Goal: Transaction & Acquisition: Purchase product/service

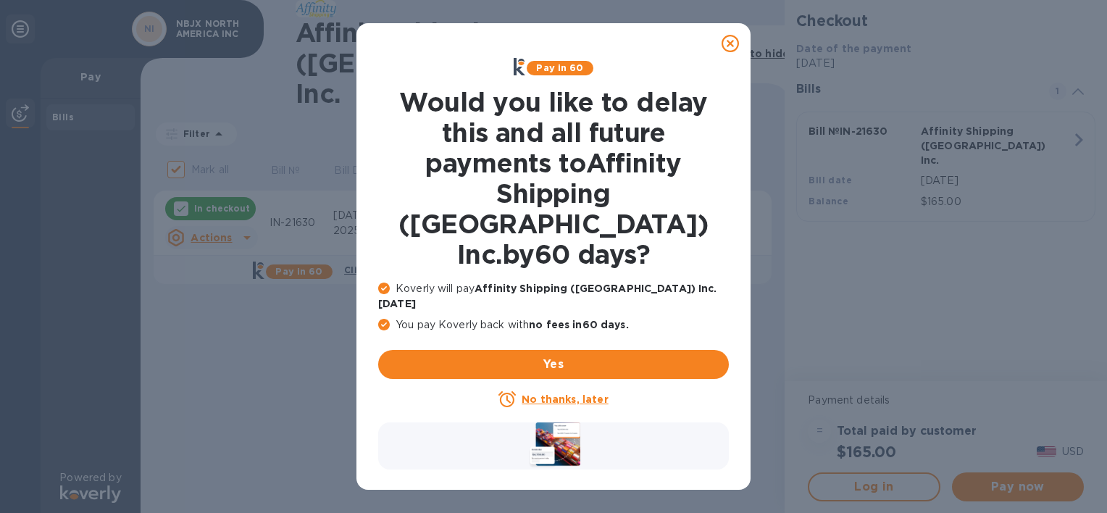
click at [732, 42] on icon at bounding box center [730, 43] width 17 height 17
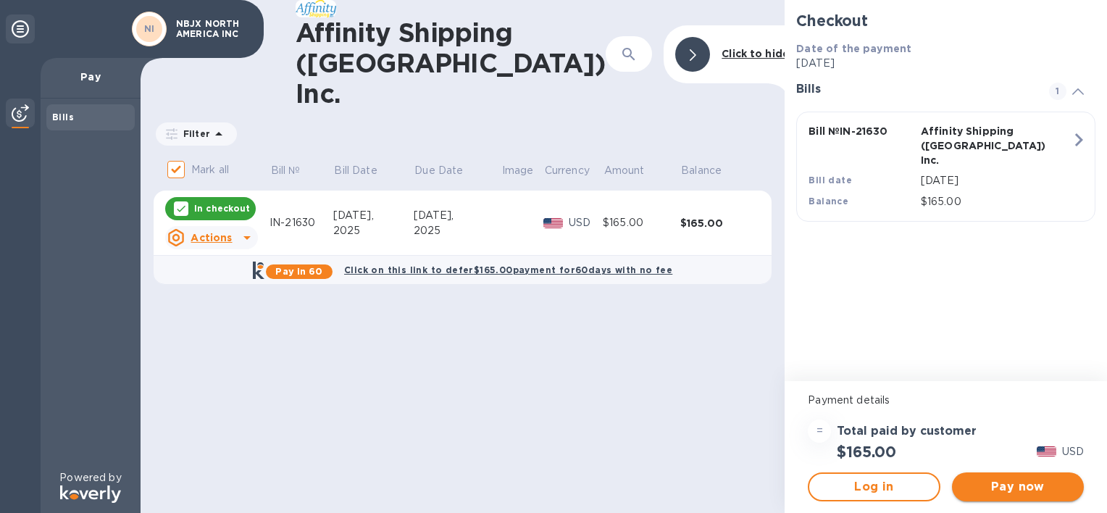
click at [1031, 487] on span "Pay now" at bounding box center [1018, 486] width 109 height 17
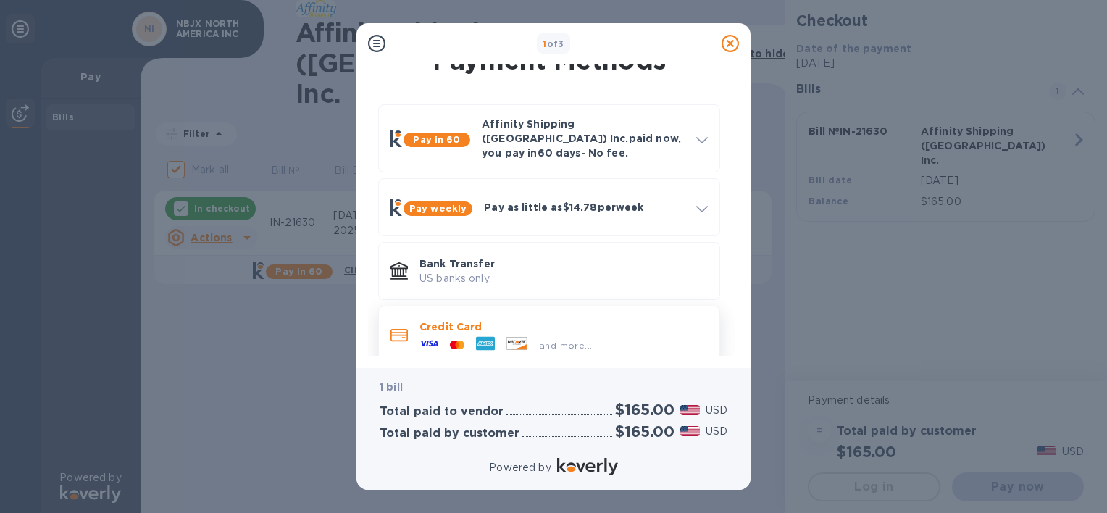
scroll to position [30, 0]
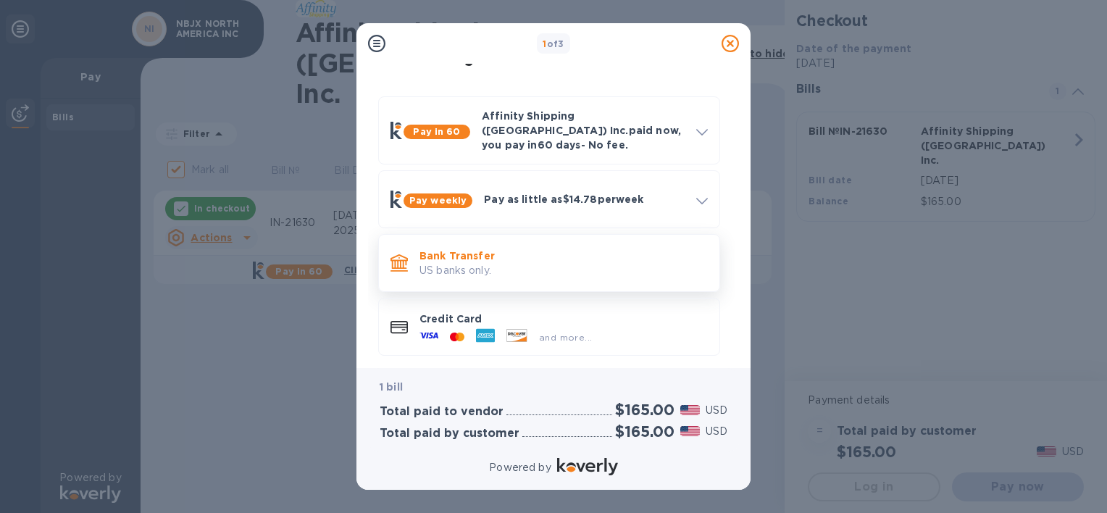
click at [480, 249] on p "Bank Transfer" at bounding box center [564, 256] width 288 height 14
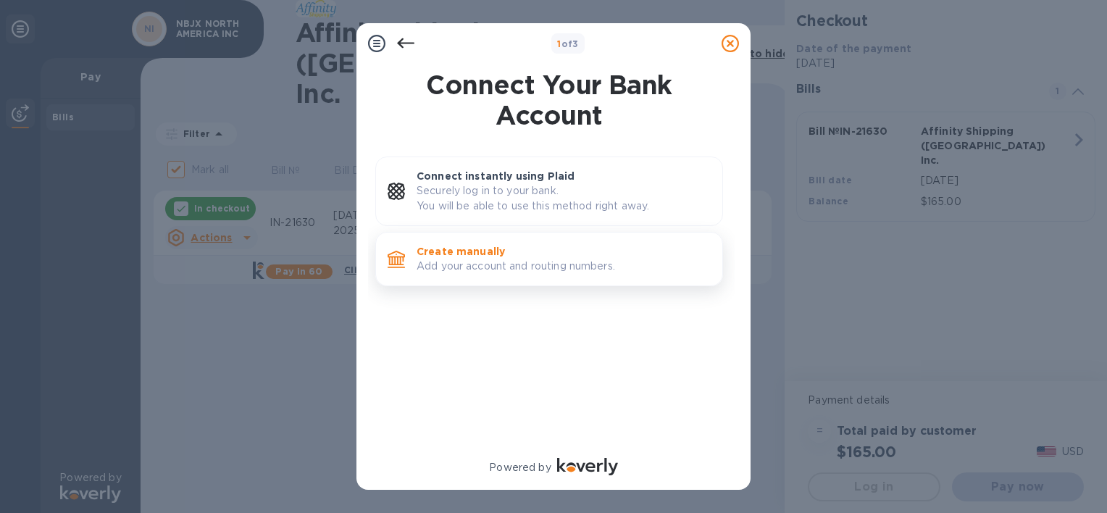
scroll to position [0, 0]
click at [502, 252] on p "Create manually" at bounding box center [564, 251] width 294 height 14
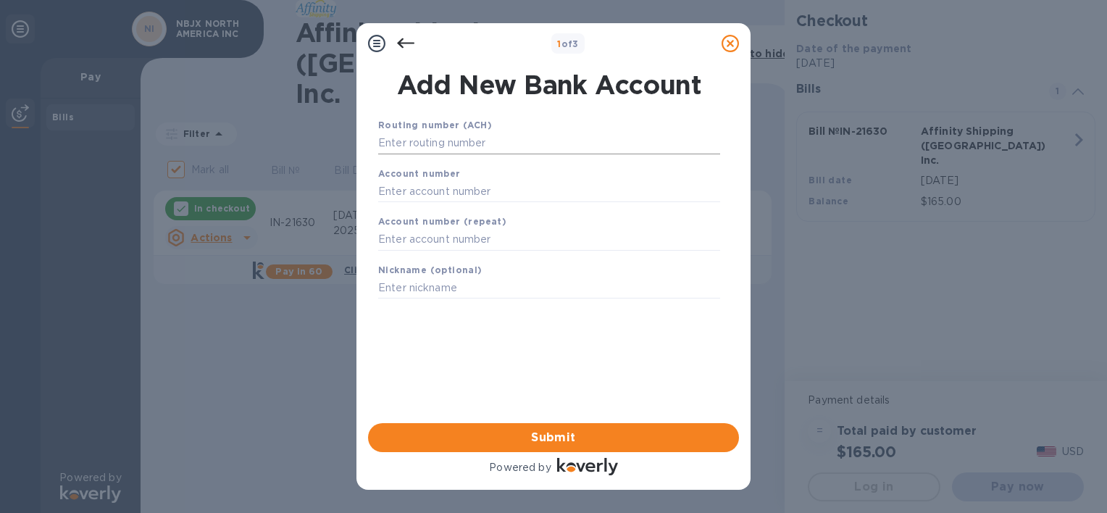
click at [438, 144] on input "text" at bounding box center [549, 144] width 342 height 22
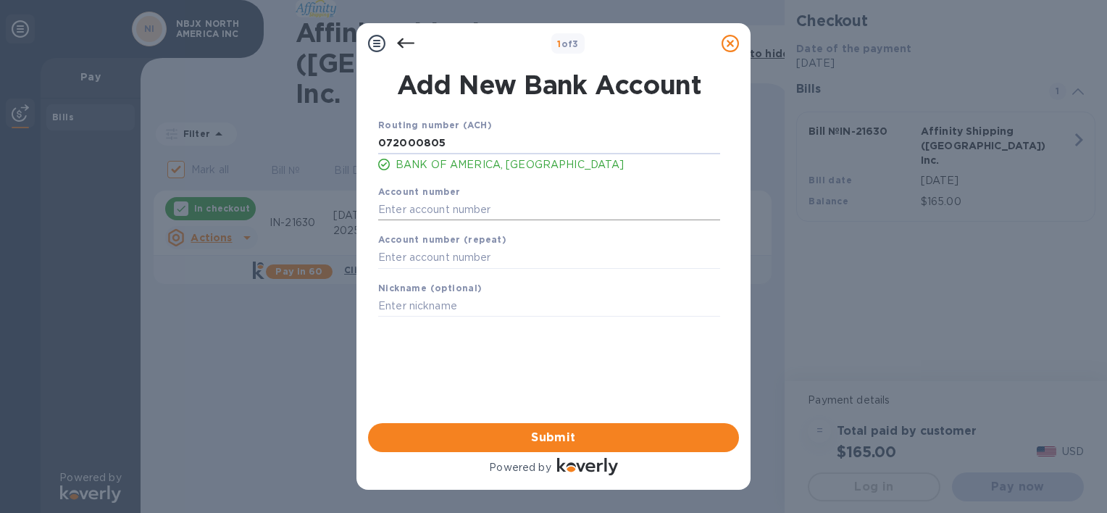
type input "072000805"
click at [439, 214] on input "text" at bounding box center [549, 210] width 342 height 22
type input "375011526321"
click at [436, 255] on input "text" at bounding box center [549, 258] width 342 height 22
type input "375011526321"
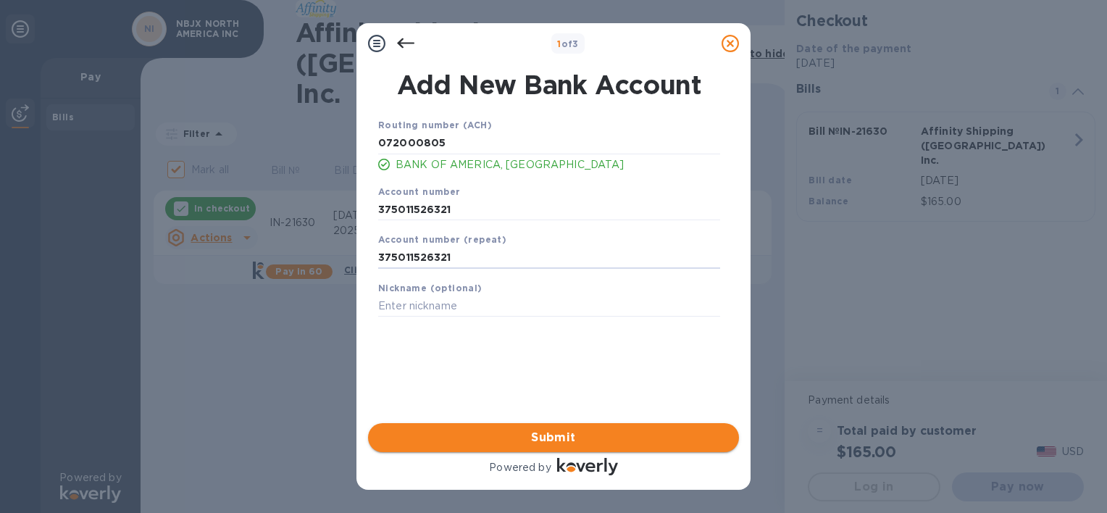
click at [560, 446] on span "Submit" at bounding box center [554, 437] width 348 height 17
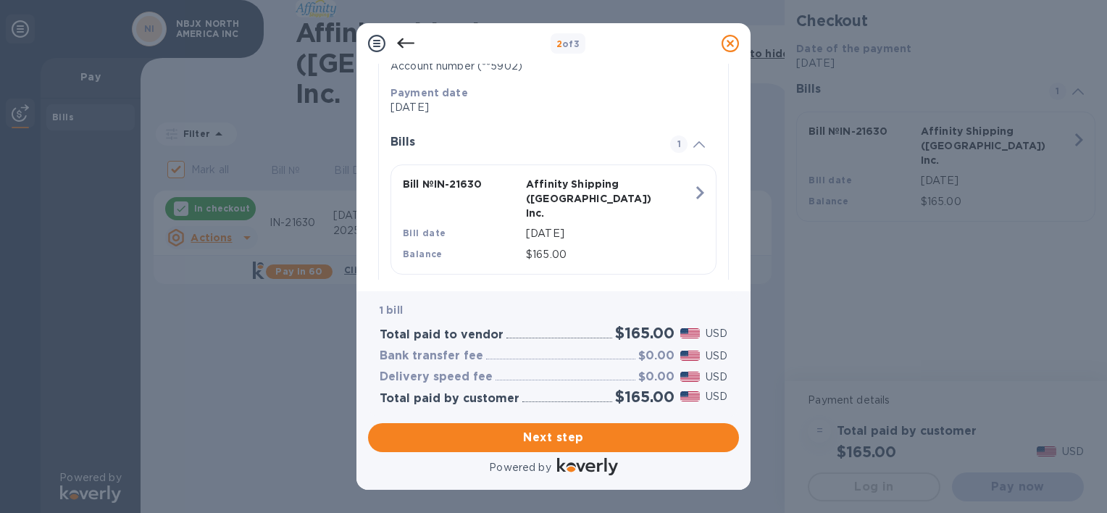
scroll to position [294, 0]
click at [629, 436] on span "Next step" at bounding box center [554, 437] width 348 height 17
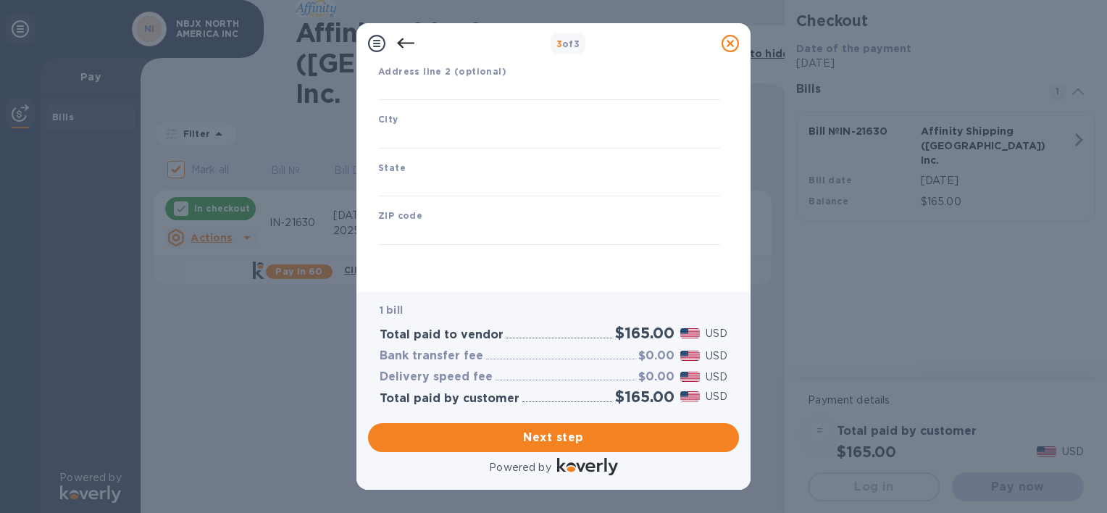
type input "[GEOGRAPHIC_DATA]"
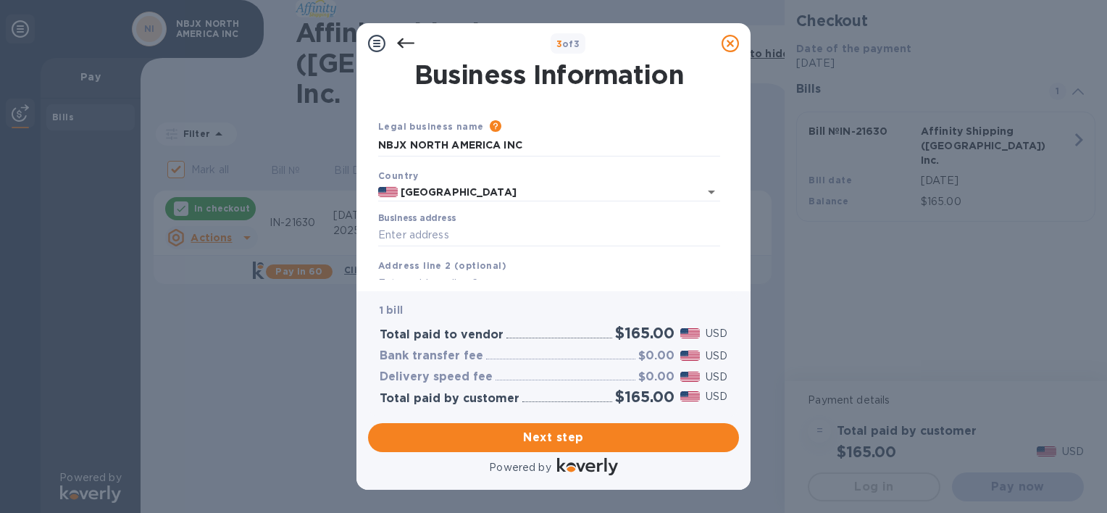
scroll to position [0, 0]
click at [422, 241] on input "Business address" at bounding box center [549, 237] width 342 height 22
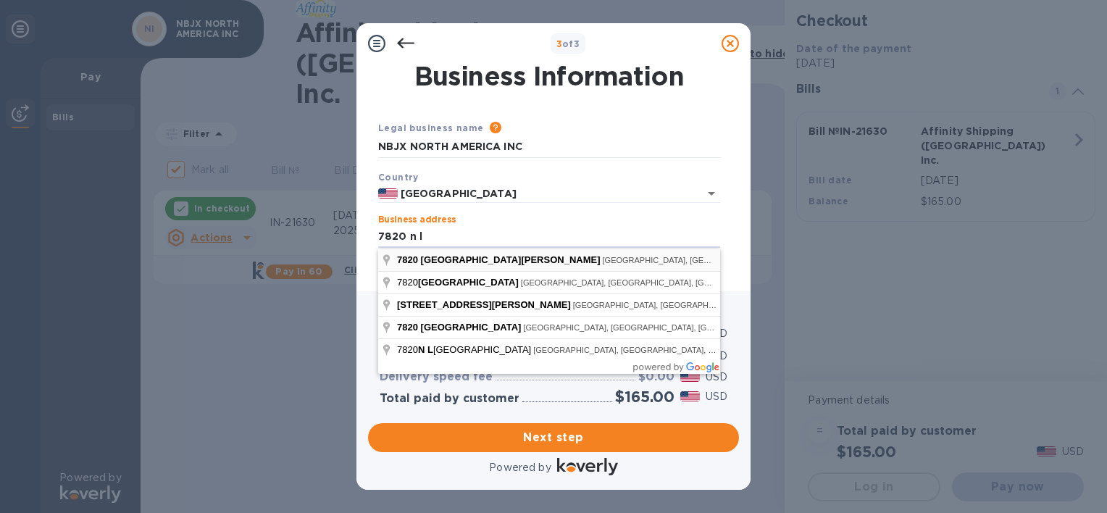
type input "[STREET_ADDRESS][PERSON_NAME]"
type input "MI"
type input "48187"
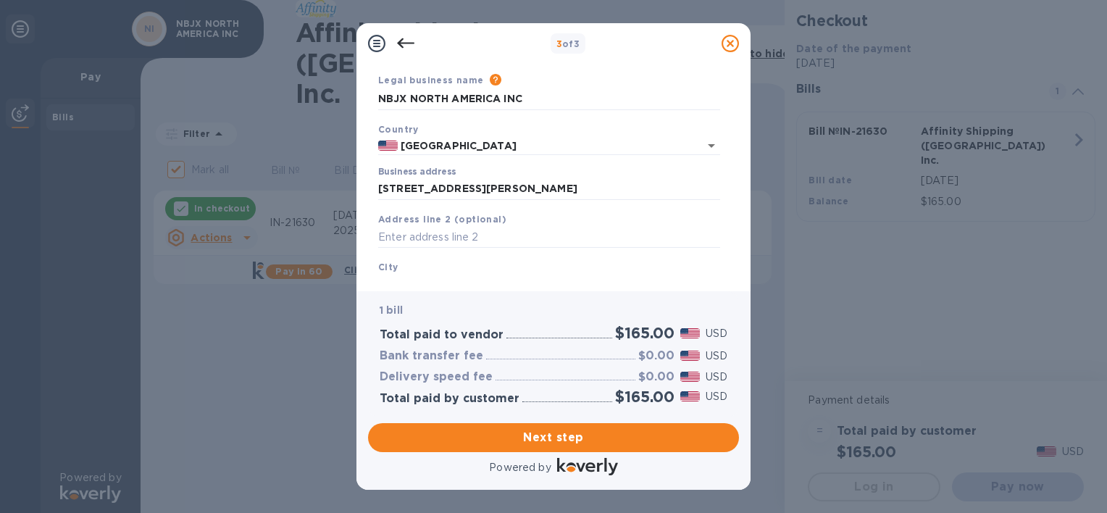
scroll to position [72, 0]
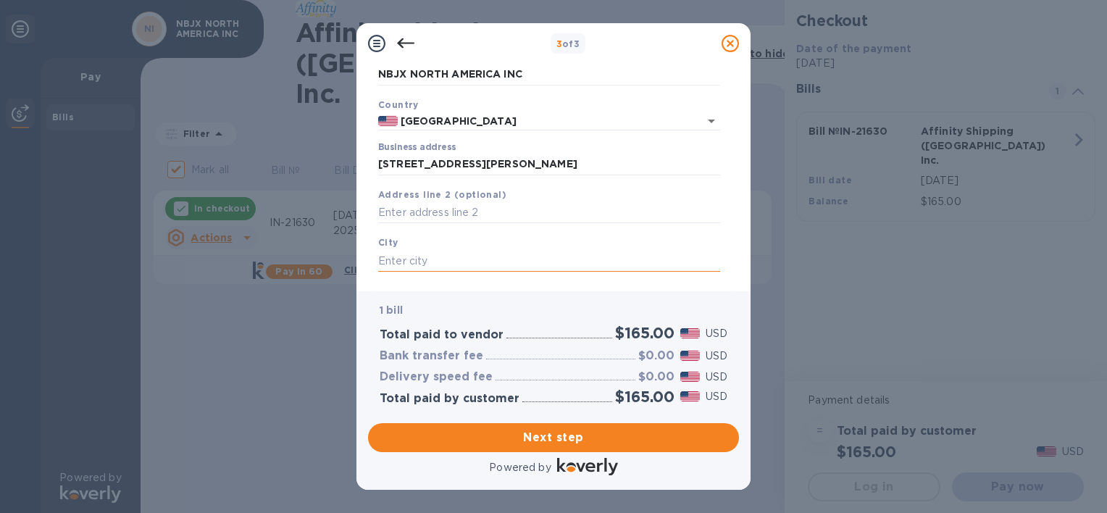
click at [451, 257] on input "text" at bounding box center [549, 261] width 342 height 22
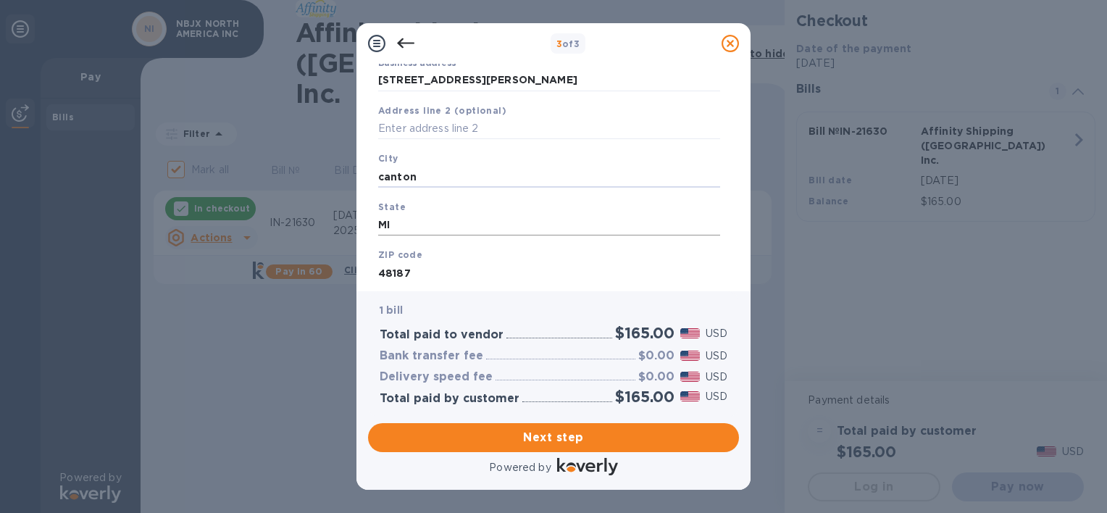
scroll to position [197, 0]
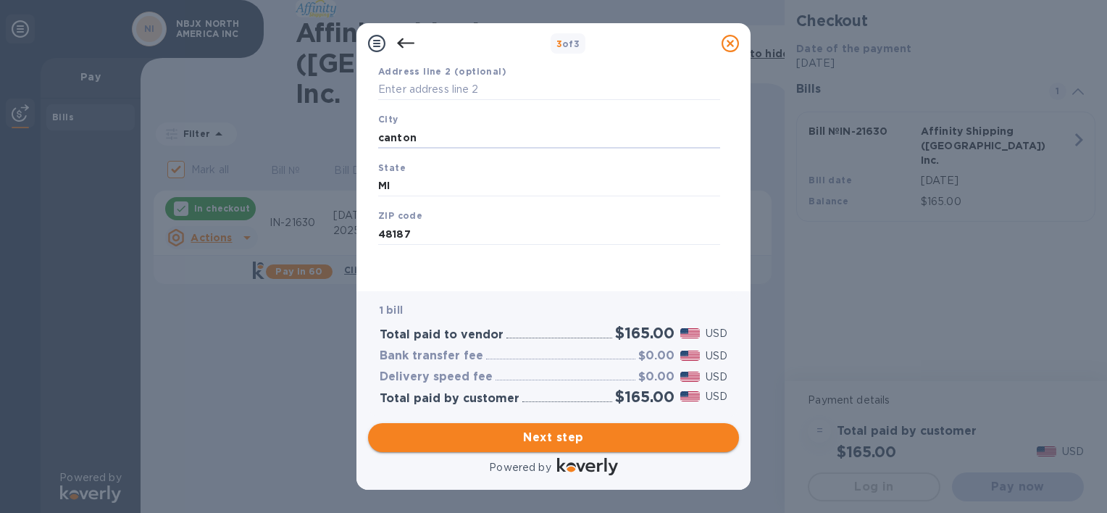
type input "canton"
click at [645, 434] on span "Next step" at bounding box center [554, 437] width 348 height 17
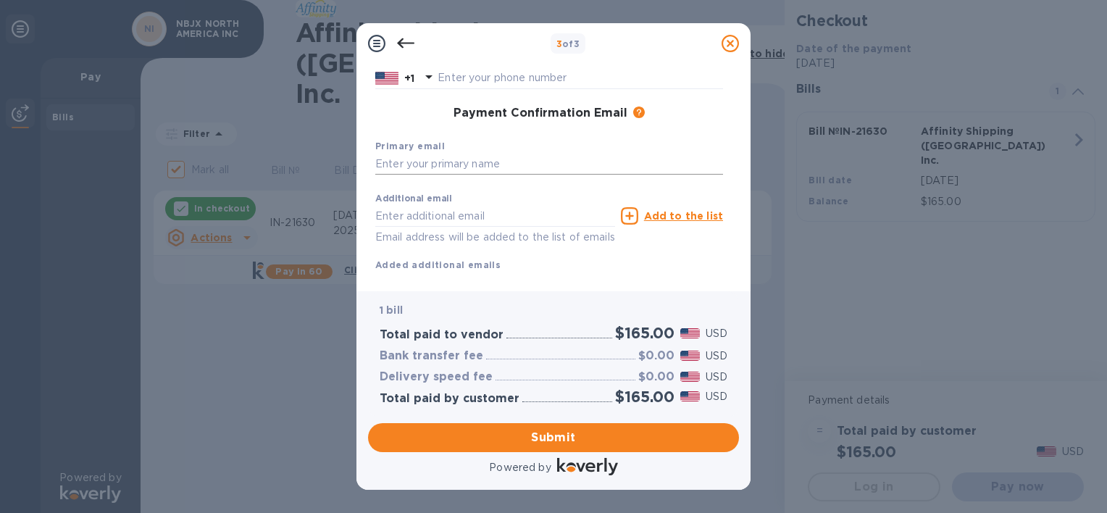
click at [490, 162] on input "text" at bounding box center [549, 165] width 348 height 22
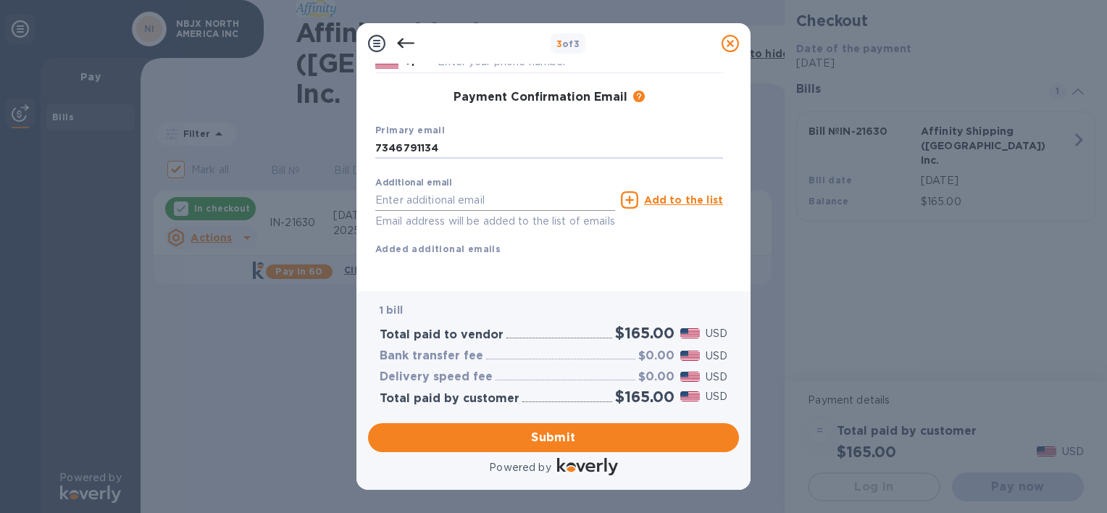
type input "7346791134"
click at [484, 189] on input "text" at bounding box center [495, 200] width 240 height 22
type input "[EMAIL_ADDRESS][DOMAIN_NAME]"
click at [528, 244] on div "Additional email [EMAIL_ADDRESS][DOMAIN_NAME] Email address will be added to th…" at bounding box center [549, 214] width 359 height 98
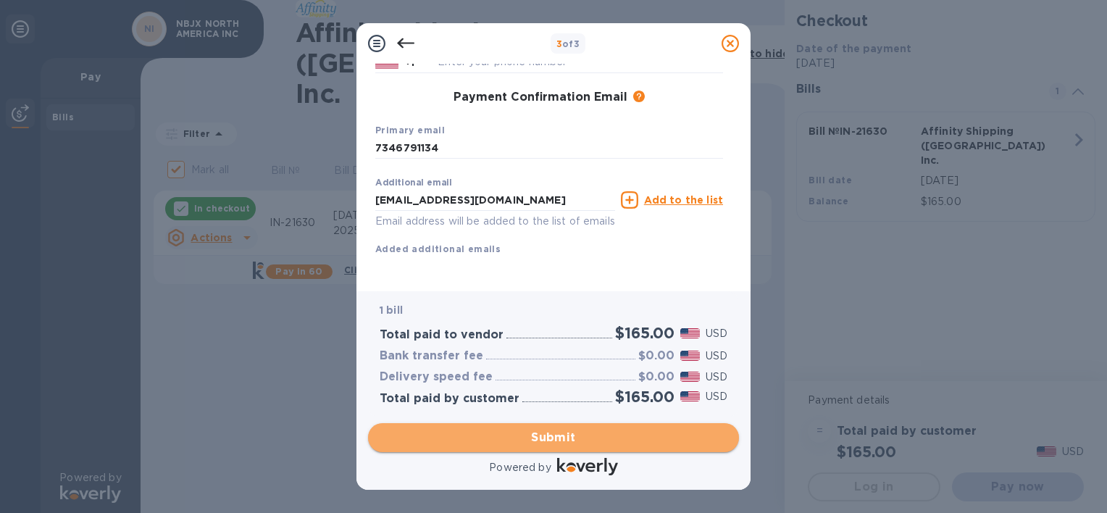
click at [562, 437] on span "Submit" at bounding box center [554, 437] width 348 height 17
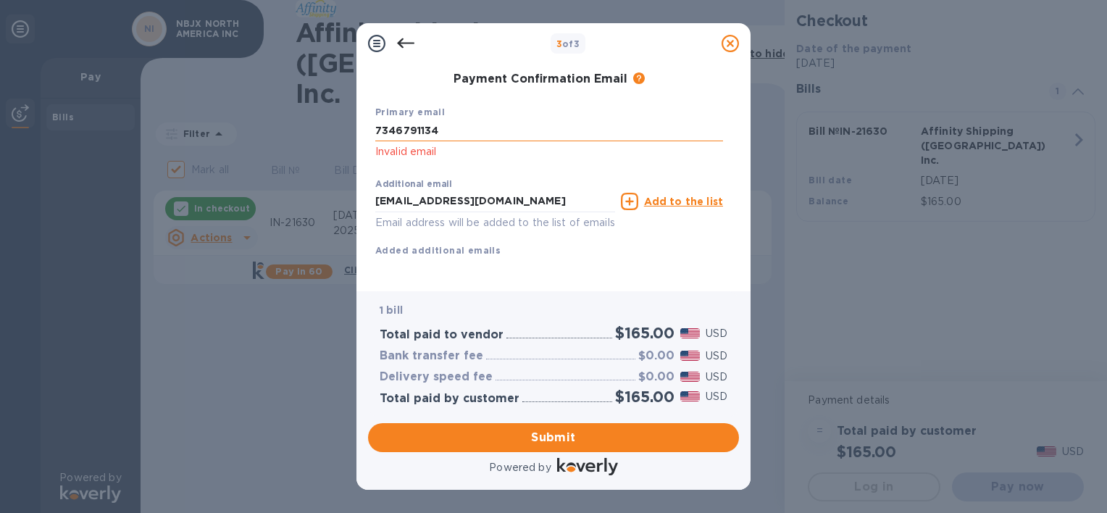
click at [375, 130] on input "7346791134" at bounding box center [549, 131] width 348 height 22
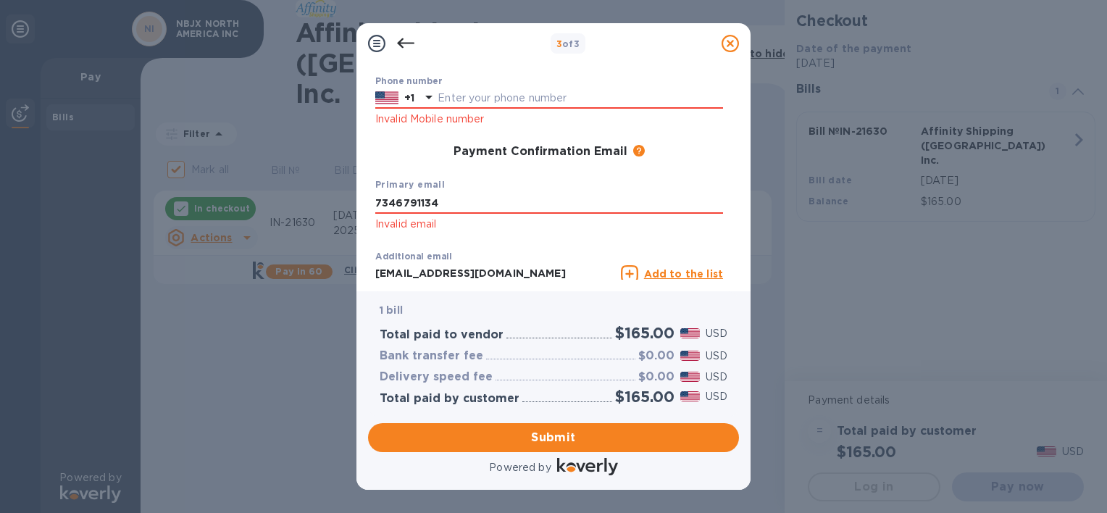
drag, startPoint x: 455, startPoint y: 206, endPoint x: 357, endPoint y: 208, distance: 98.6
click at [357, 208] on div "Payment Contact Information First name First name is a required field Last name…" at bounding box center [554, 178] width 394 height 228
click at [465, 104] on input "text" at bounding box center [581, 99] width 286 height 22
paste input "7346791134"
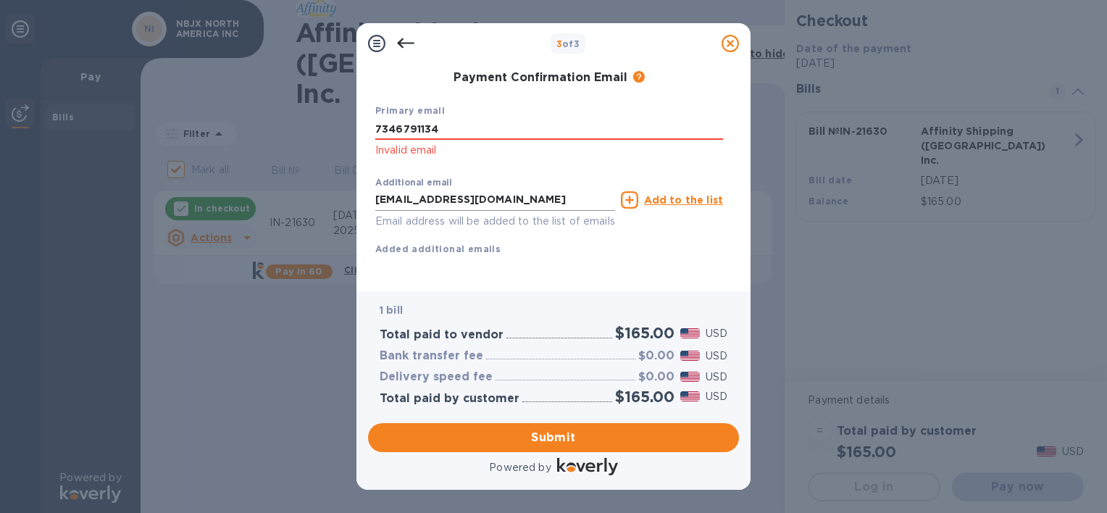
scroll to position [307, 0]
type input "7346791134"
drag, startPoint x: 473, startPoint y: 179, endPoint x: 325, endPoint y: 180, distance: 147.9
click at [325, 180] on div "3 of 3 Payment Contact Information First name First name is a required field La…" at bounding box center [553, 256] width 1107 height 513
drag, startPoint x: 431, startPoint y: 111, endPoint x: 331, endPoint y: 110, distance: 99.3
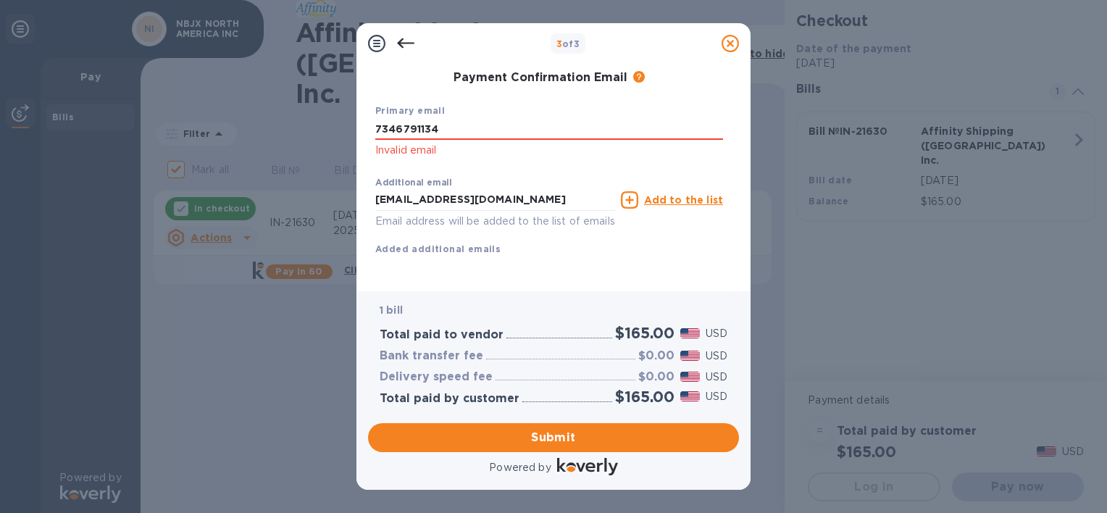
click at [331, 110] on div "3 of 3 Payment Contact Information First name First name is a required field La…" at bounding box center [553, 256] width 1107 height 513
paste input "[EMAIL_ADDRESS][DOMAIN_NAME]"
type input "[EMAIL_ADDRESS][DOMAIN_NAME]"
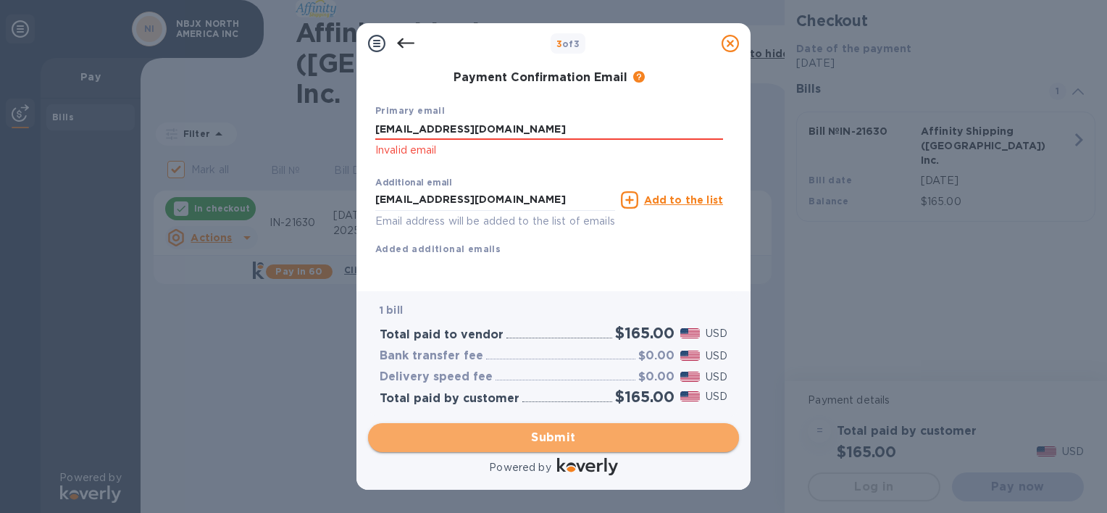
click at [512, 430] on span "Submit" at bounding box center [554, 437] width 348 height 17
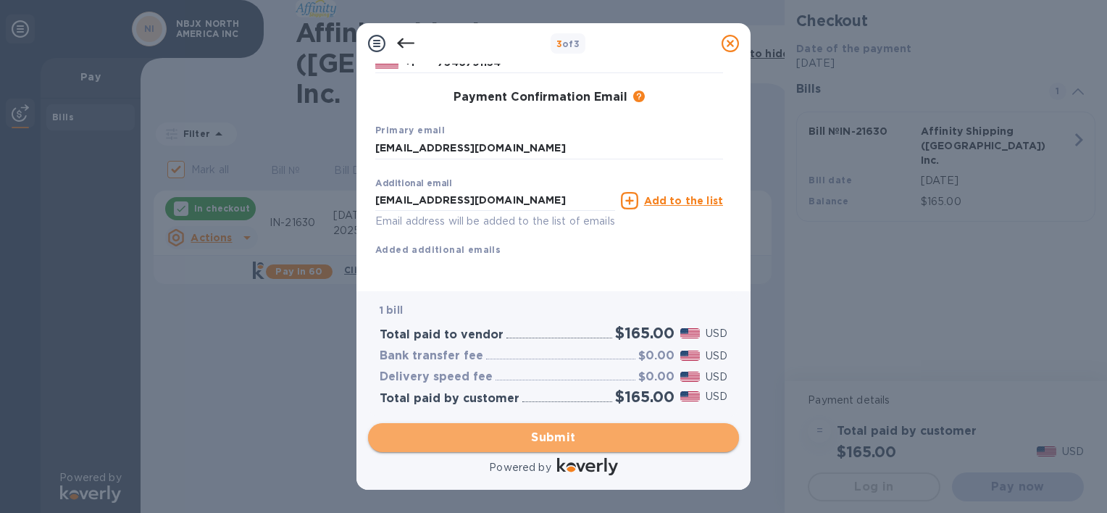
click at [585, 437] on span "Submit" at bounding box center [554, 437] width 348 height 17
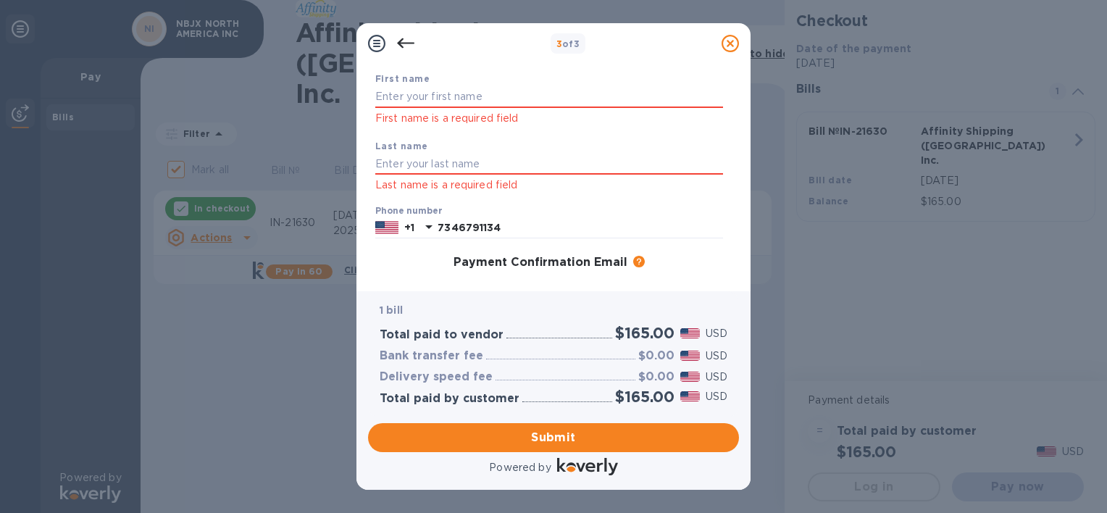
scroll to position [52, 0]
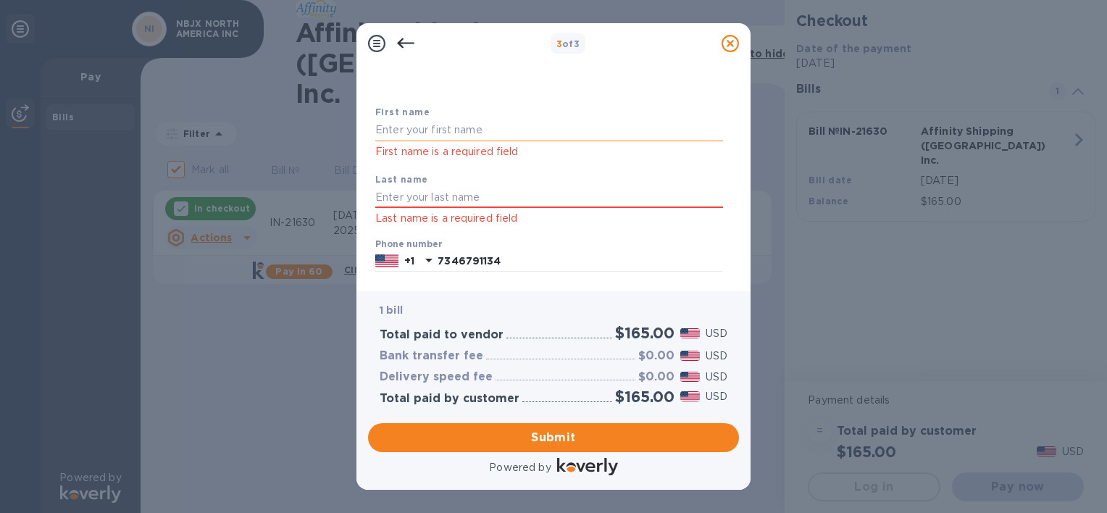
click at [435, 128] on input "text" at bounding box center [549, 131] width 348 height 22
type input "[PERSON_NAME]"
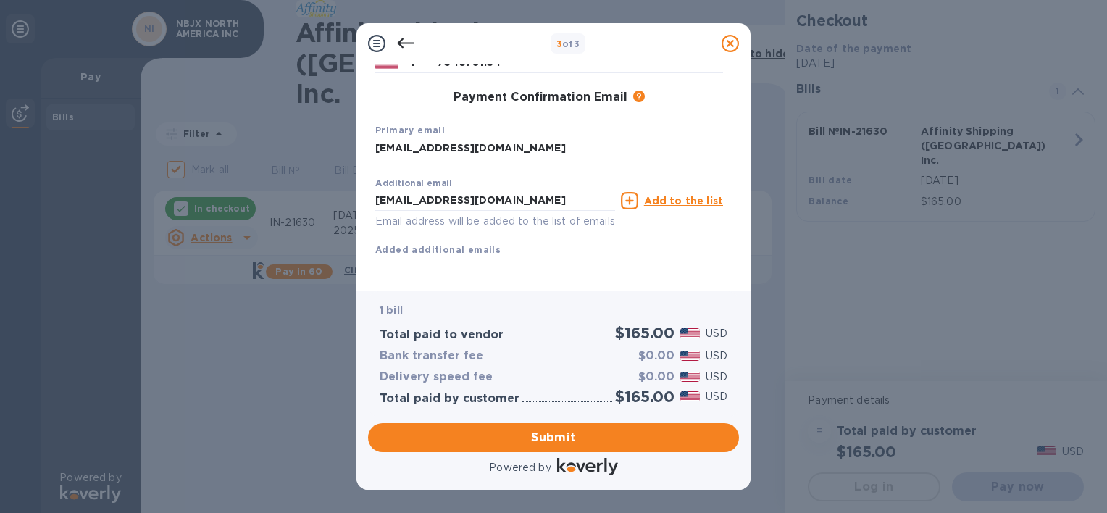
scroll to position [270, 0]
type input "LI"
click at [525, 429] on span "Submit" at bounding box center [554, 437] width 348 height 17
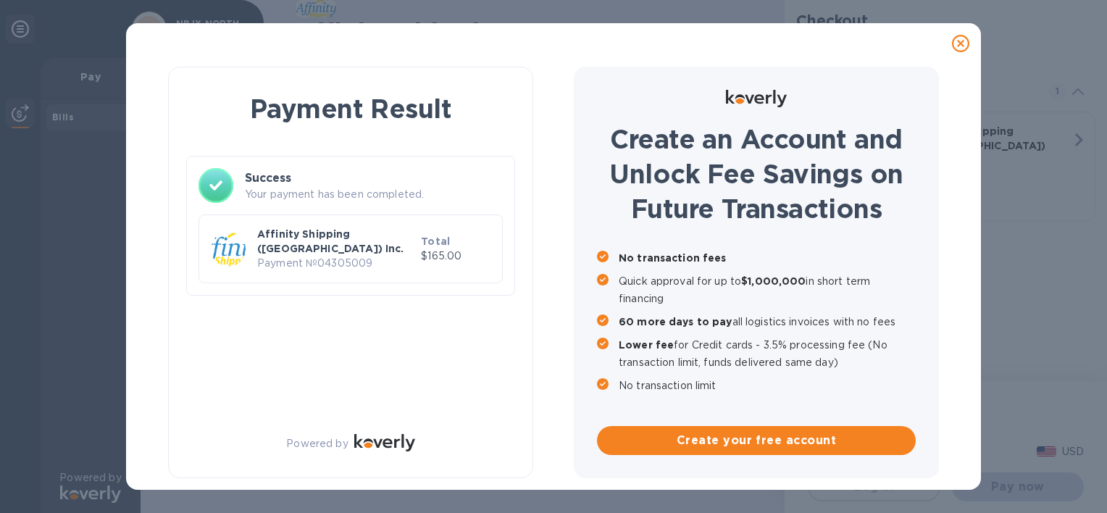
checkbox input "false"
